Goal: Information Seeking & Learning: Find specific fact

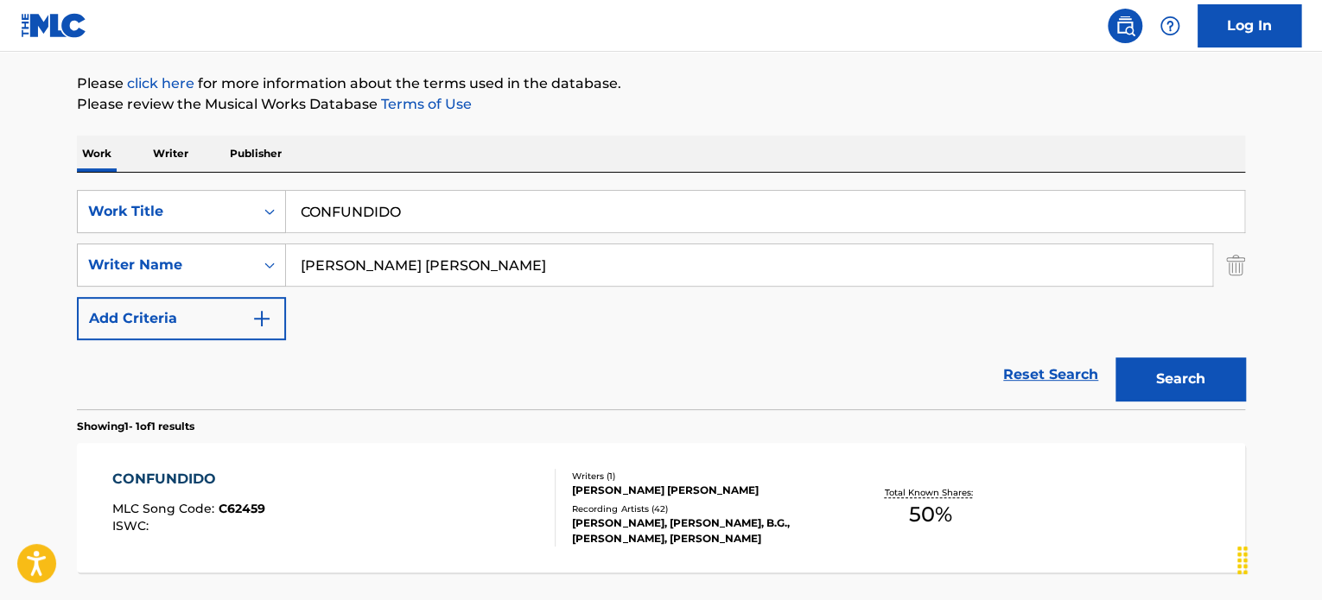
drag, startPoint x: 490, startPoint y: 189, endPoint x: 174, endPoint y: 172, distance: 316.6
click at [183, 173] on div "SearchWithCriteriaaff07038-9dec-48b4-8089-8e41cc240bda Work Title CONFUNDIDO Se…" at bounding box center [661, 291] width 1168 height 237
drag, startPoint x: 422, startPoint y: 222, endPoint x: 213, endPoint y: 210, distance: 208.5
click at [259, 217] on div "SearchWithCriteriaaff07038-9dec-48b4-8089-8e41cc240bda Work Title CONFUNDIDO" at bounding box center [661, 211] width 1168 height 43
paste input "Ederlezi"
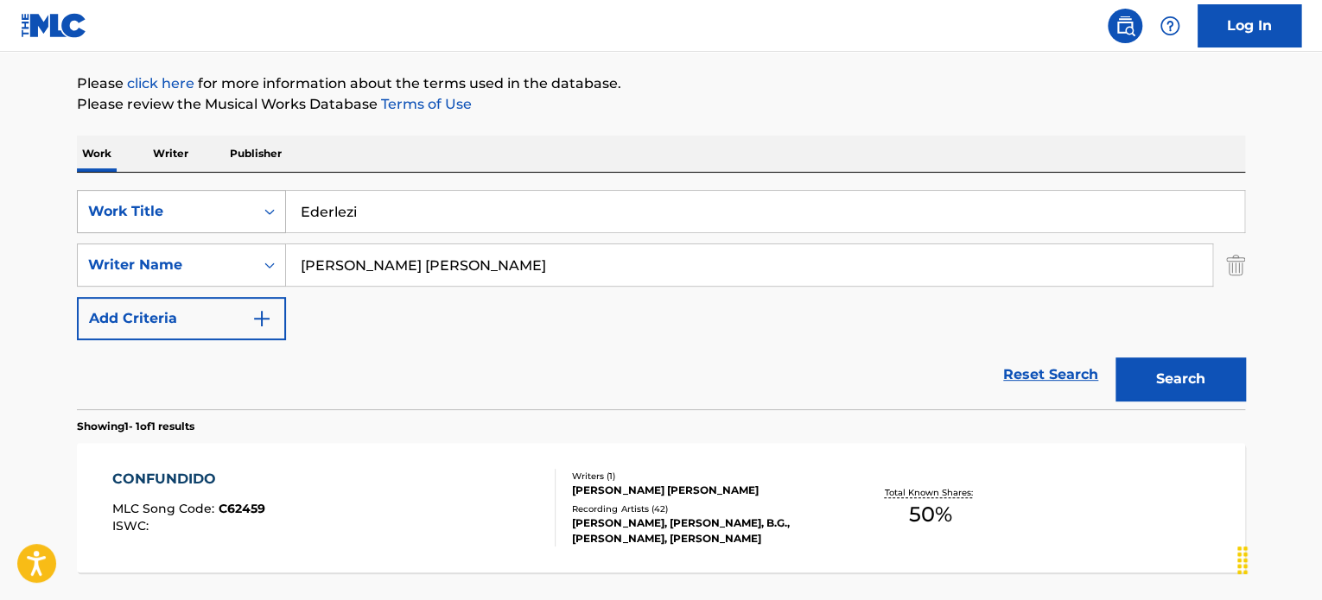
type input "Ederlezi"
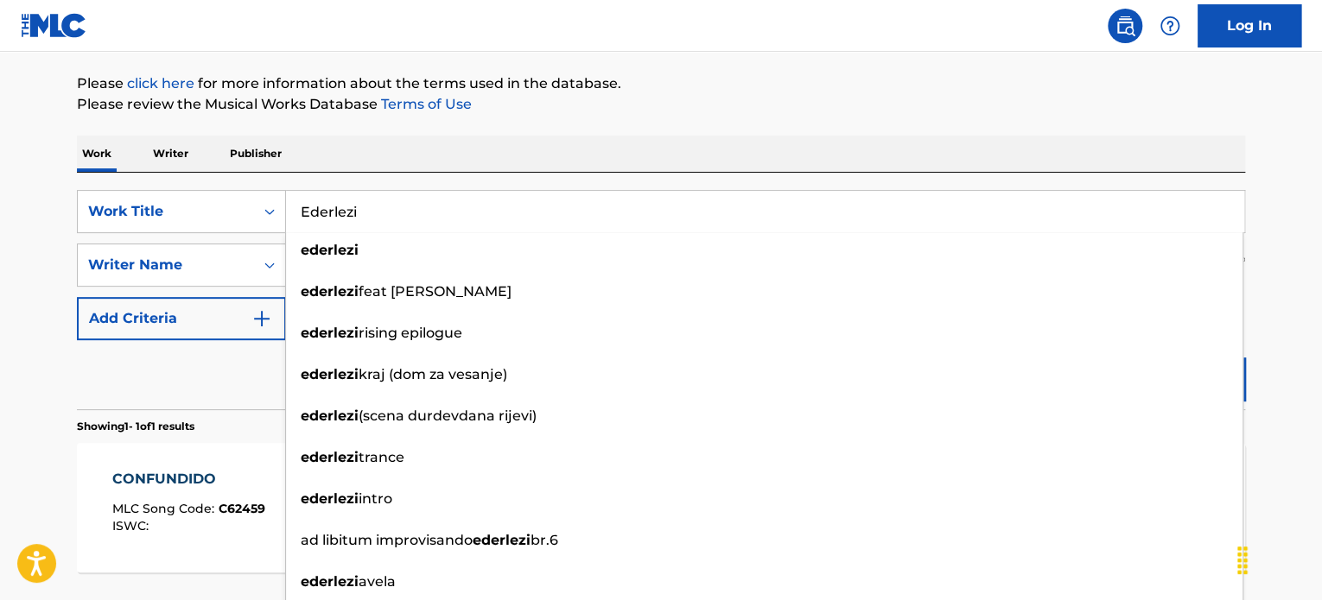
drag, startPoint x: 168, startPoint y: 368, endPoint x: 212, endPoint y: 360, distance: 44.7
click at [168, 369] on div "Reset Search Search" at bounding box center [661, 374] width 1168 height 69
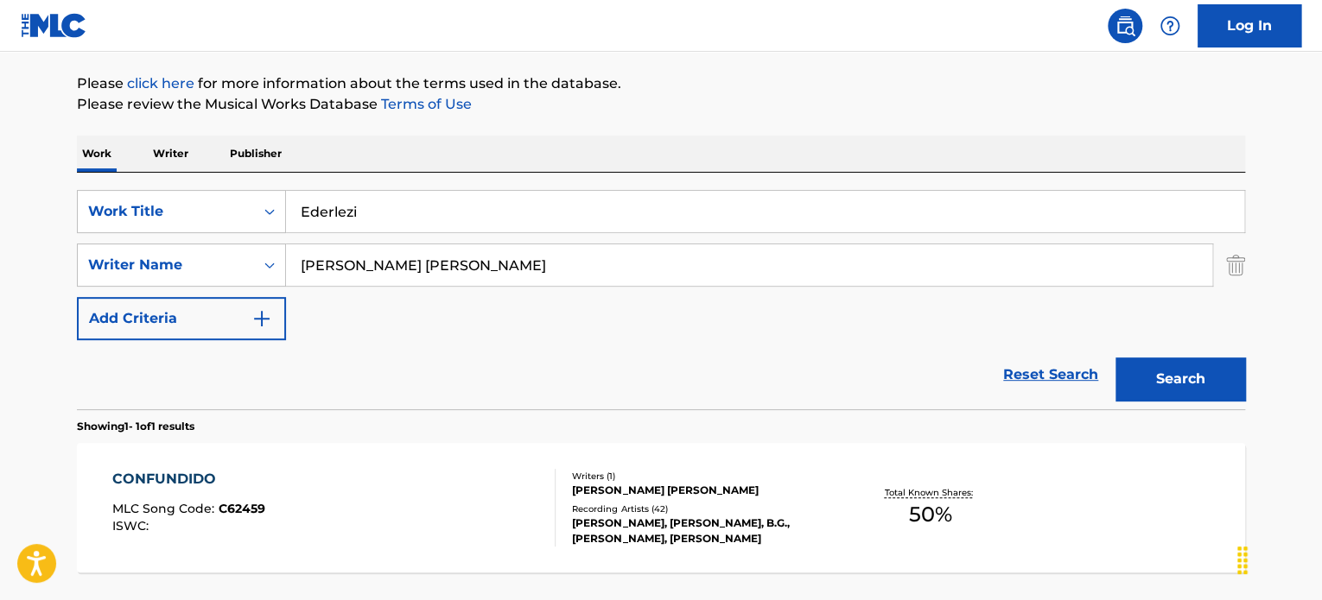
click at [503, 257] on input "[PERSON_NAME] [PERSON_NAME]" at bounding box center [749, 264] width 926 height 41
paste input "[PERSON_NAME]"
type input "[PERSON_NAME]"
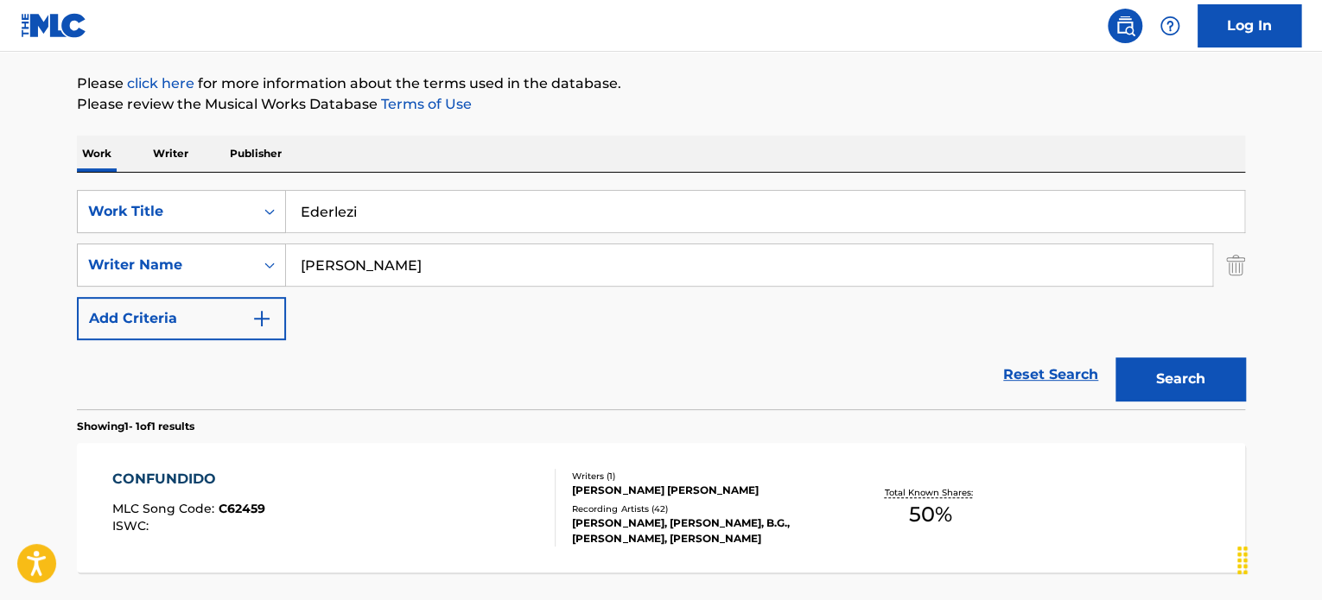
click at [1115, 358] on button "Search" at bounding box center [1180, 379] width 130 height 43
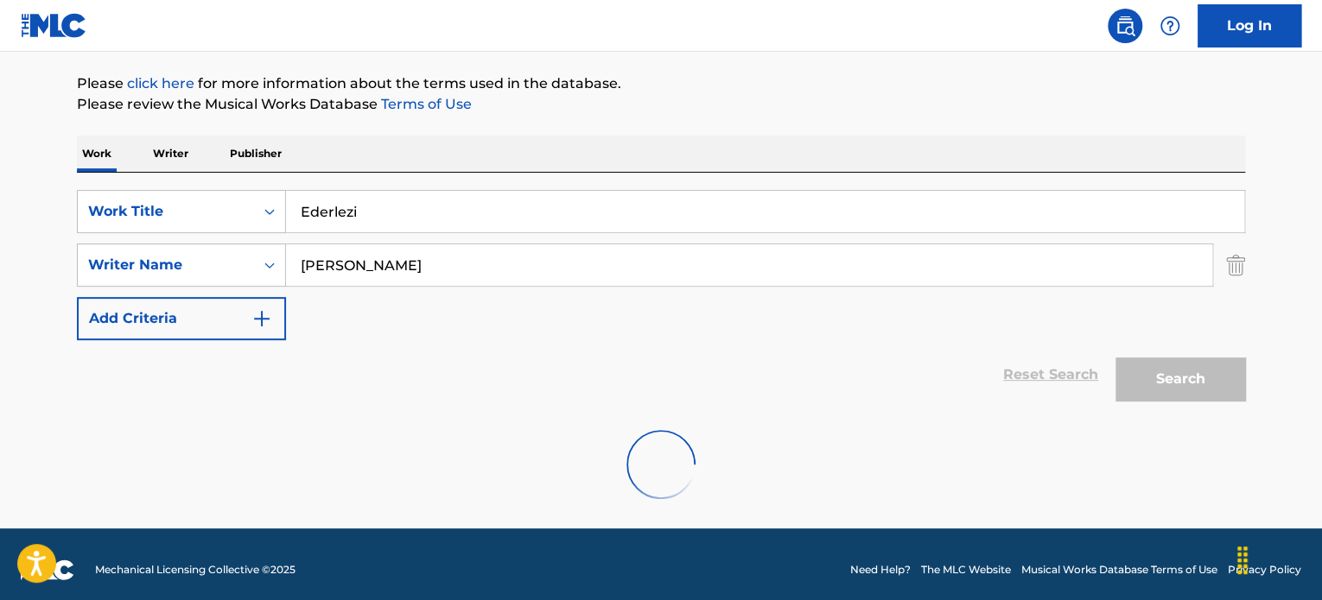
scroll to position [149, 0]
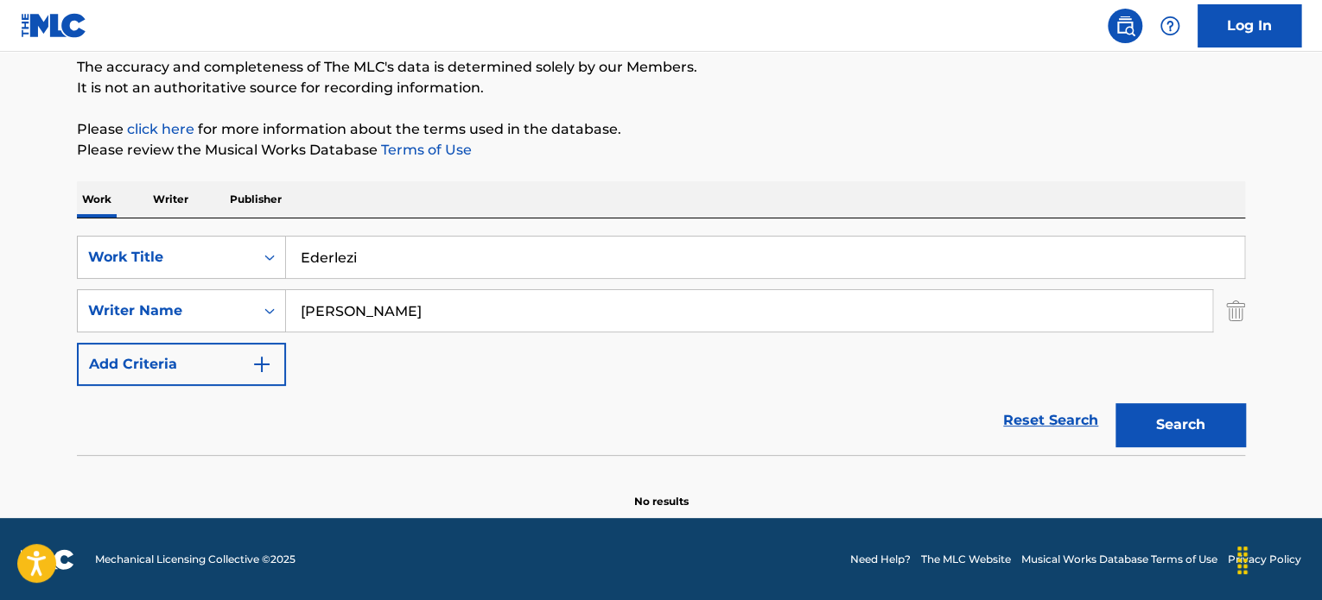
click at [404, 268] on input "Ederlezi" at bounding box center [765, 257] width 958 height 41
